Goal: Task Accomplishment & Management: Manage account settings

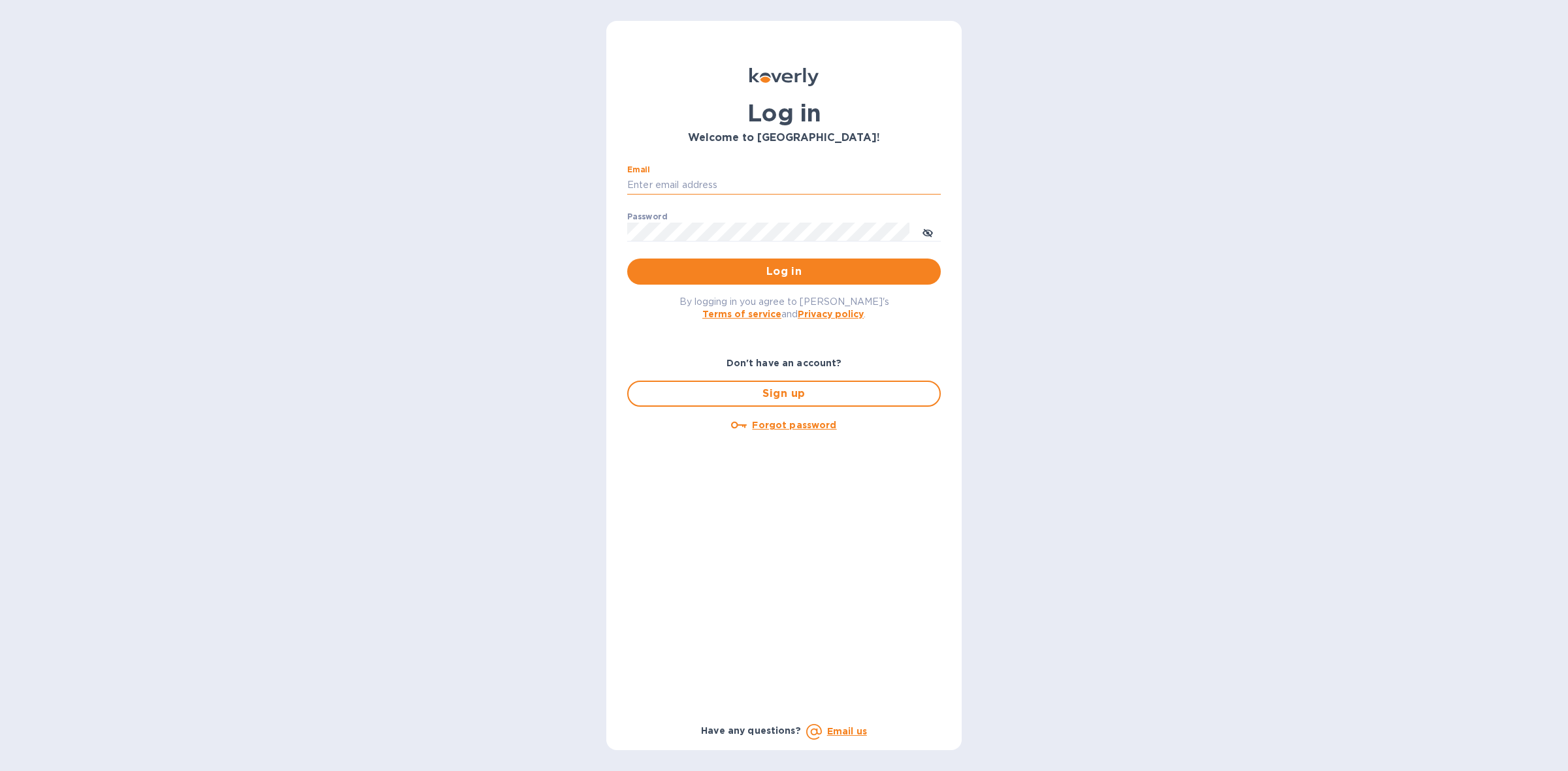
click at [776, 178] on input "Email" at bounding box center [783, 185] width 314 height 20
click at [789, 187] on input "Email" at bounding box center [783, 185] width 314 height 20
type input "[PERSON_NAME][EMAIL_ADDRESS][DOMAIN_NAME]"
click at [755, 271] on span "Log in" at bounding box center [784, 272] width 293 height 16
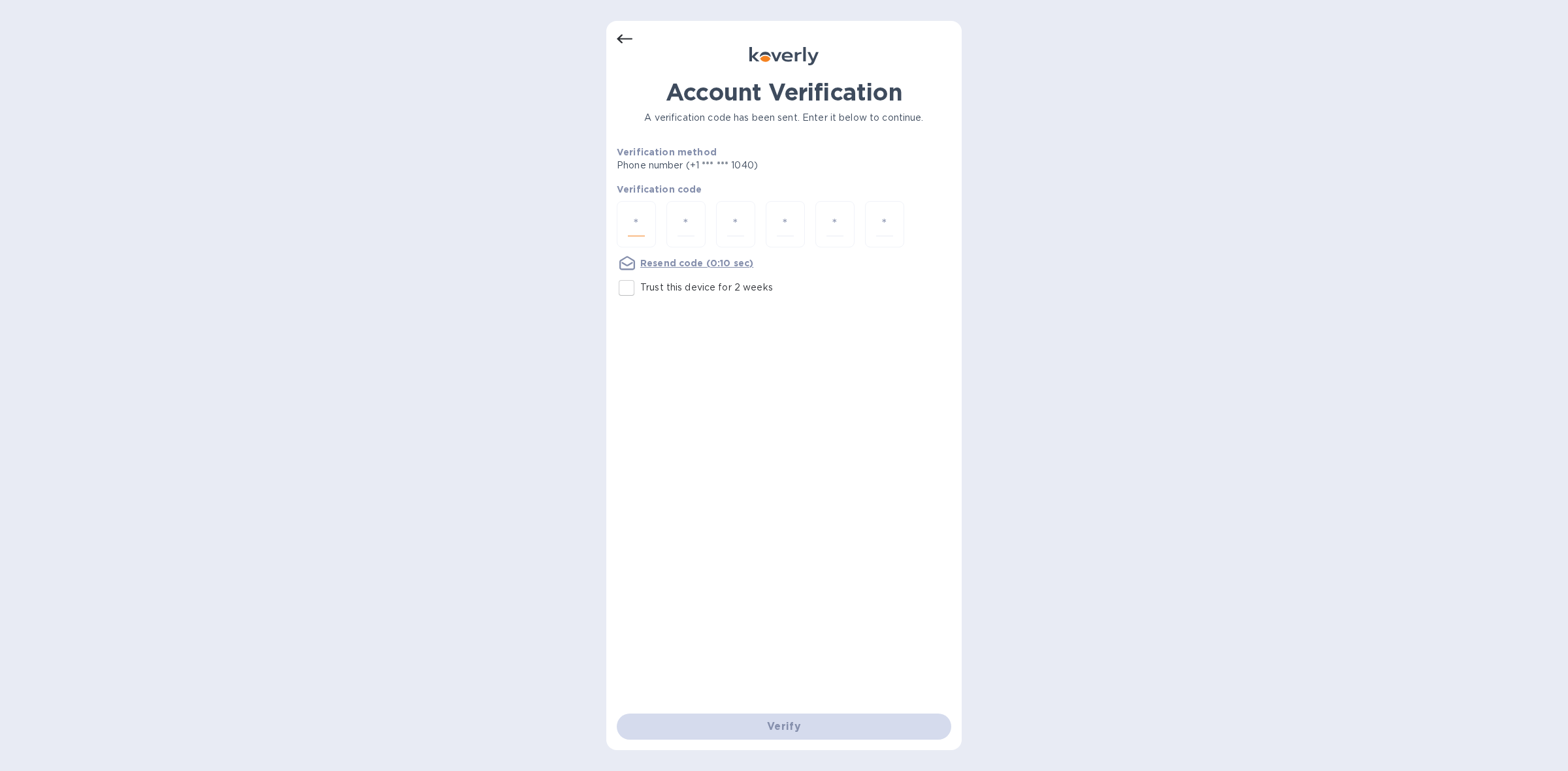
click at [634, 230] on input "number" at bounding box center [636, 224] width 17 height 24
type input "7"
type input "0"
type input "9"
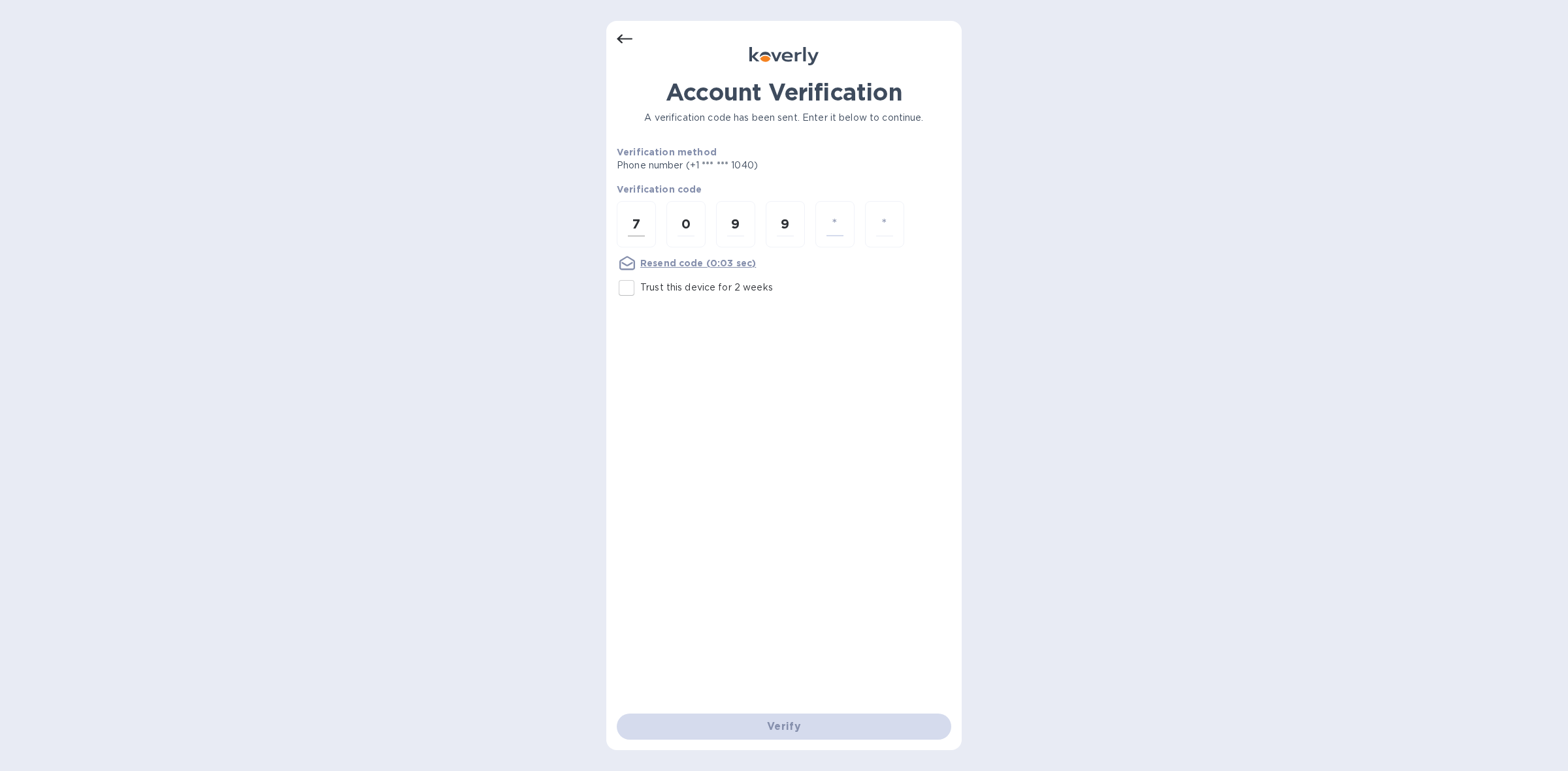
type input "4"
type input "1"
